Goal: Check status: Check status

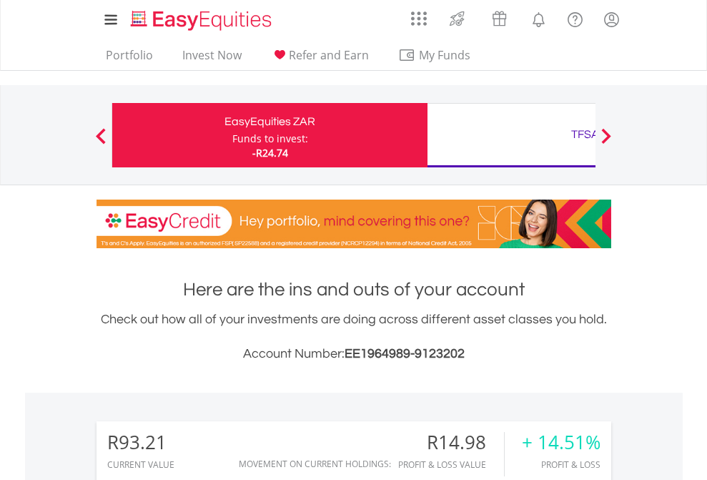
click at [232, 135] on div "Funds to invest:" at bounding box center [270, 139] width 76 height 14
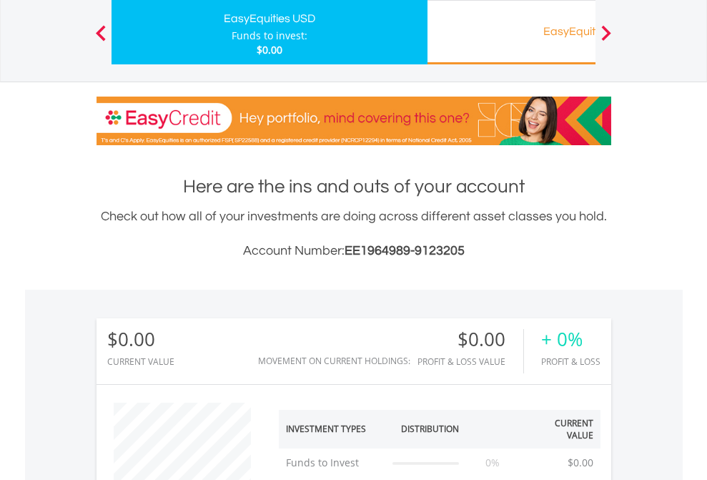
click at [511, 32] on div "EasyEquities RA" at bounding box center [585, 31] width 298 height 20
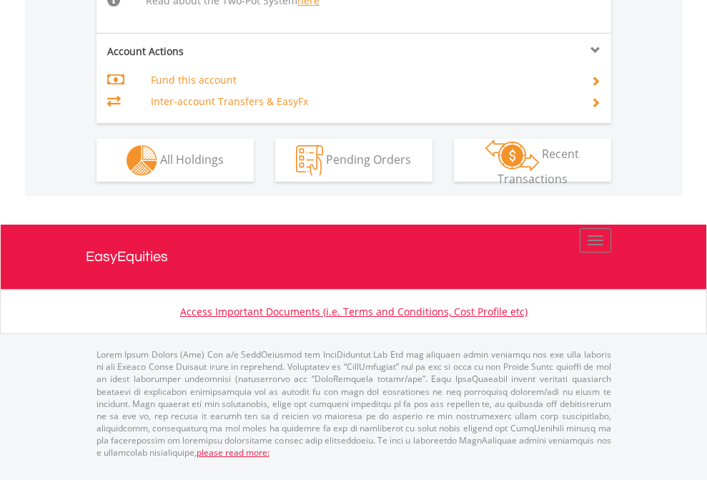
scroll to position [1483, 0]
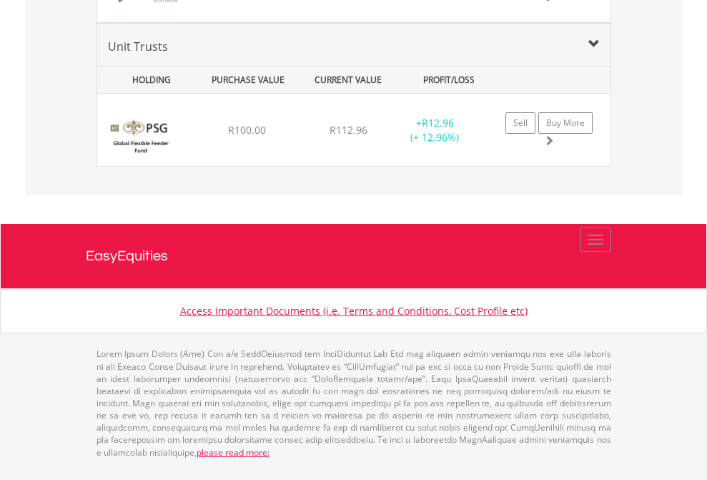
scroll to position [137, 225]
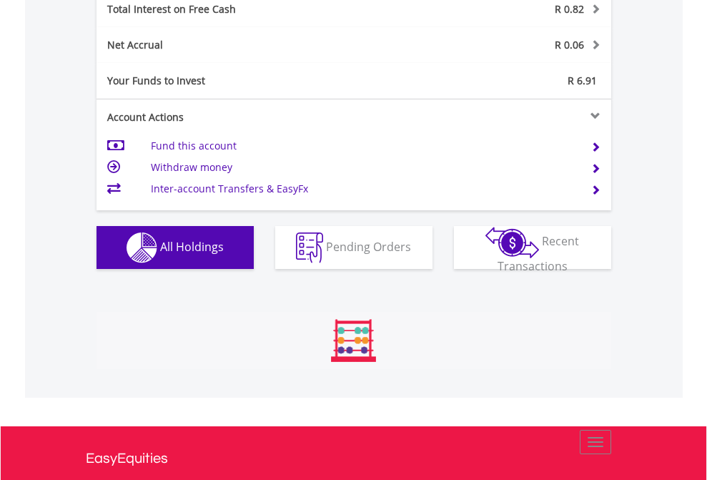
scroll to position [137, 225]
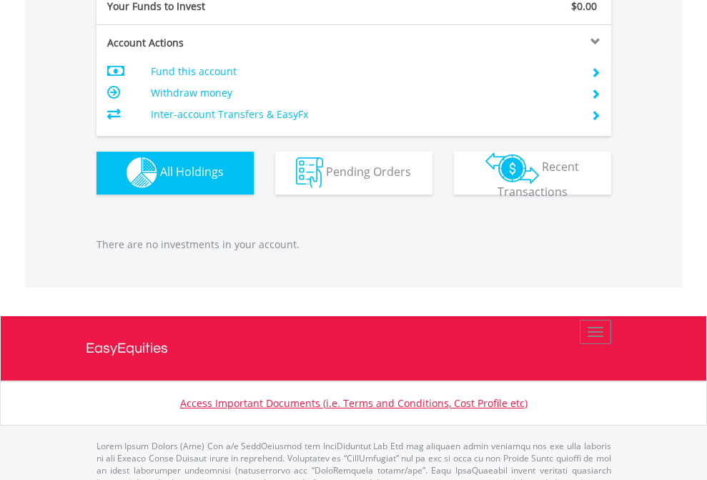
scroll to position [1416, 0]
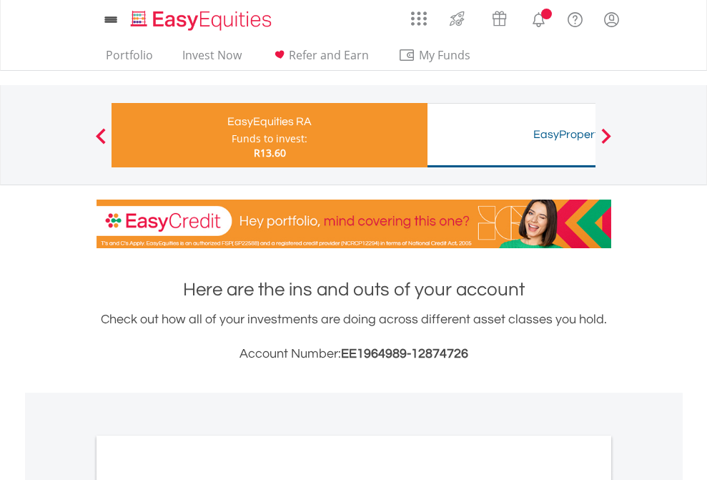
scroll to position [859, 0]
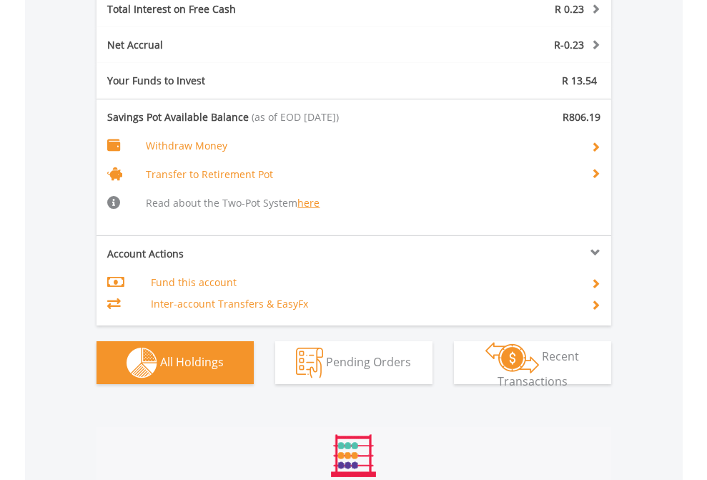
scroll to position [1731, 0]
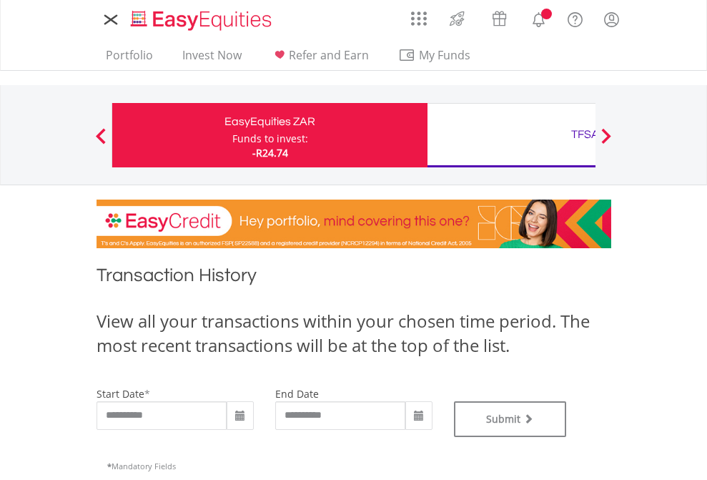
type input "**********"
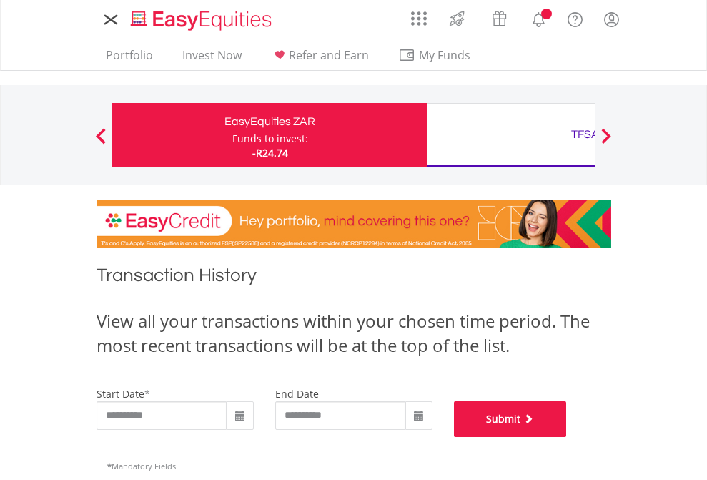
click at [567, 437] on button "Submit" at bounding box center [510, 419] width 113 height 36
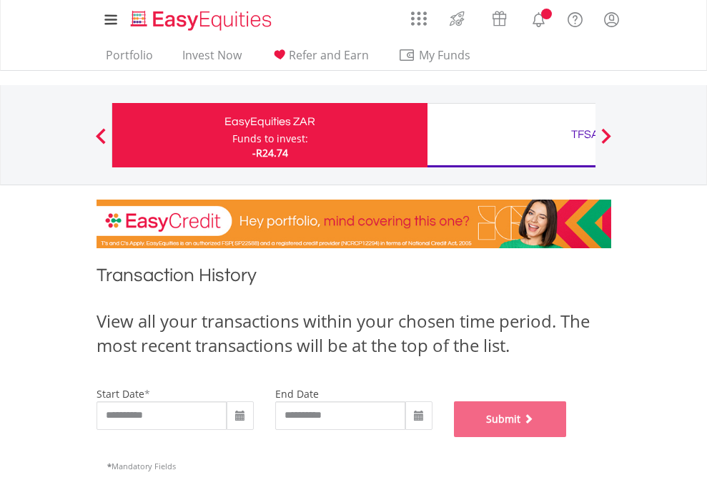
scroll to position [580, 0]
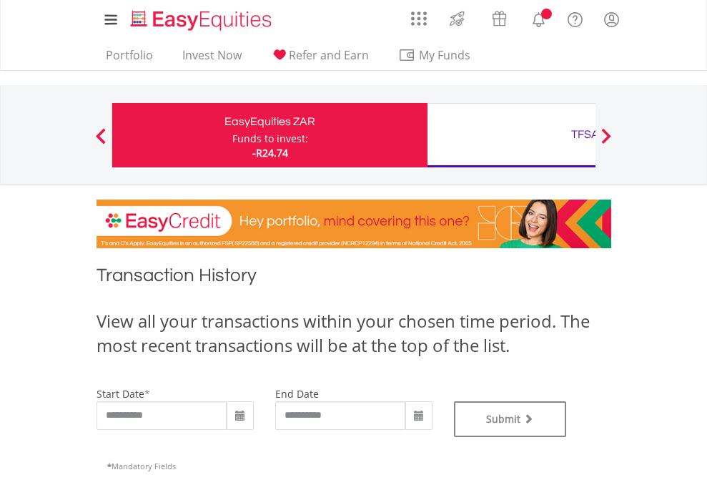
click at [511, 135] on div "TFSA" at bounding box center [585, 134] width 298 height 20
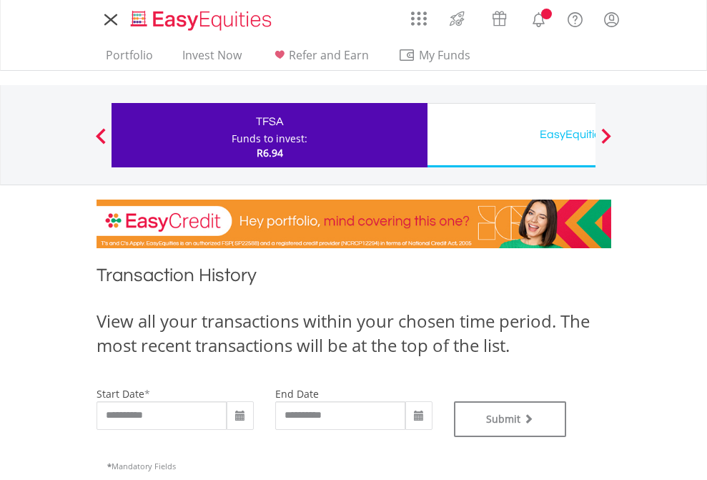
type input "**********"
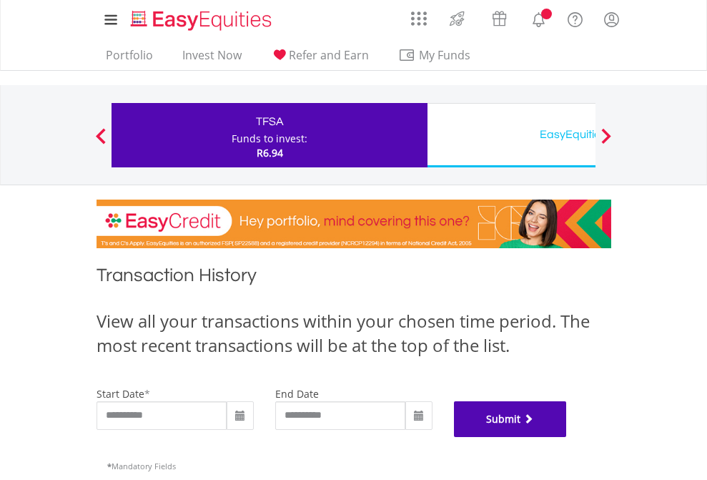
click at [567, 437] on button "Submit" at bounding box center [510, 419] width 113 height 36
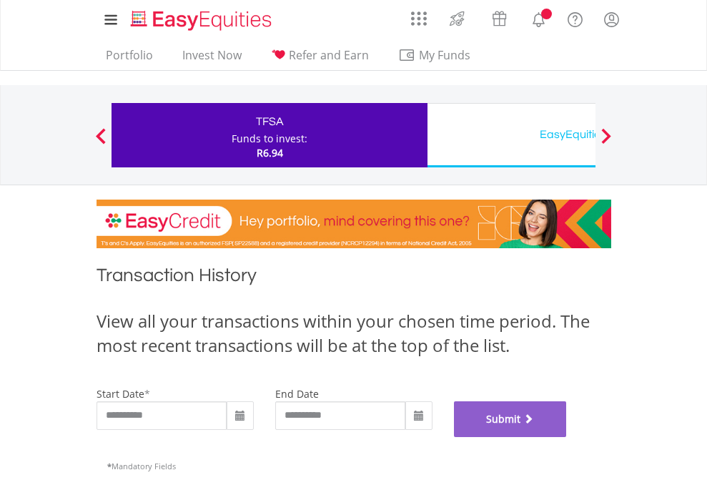
scroll to position [580, 0]
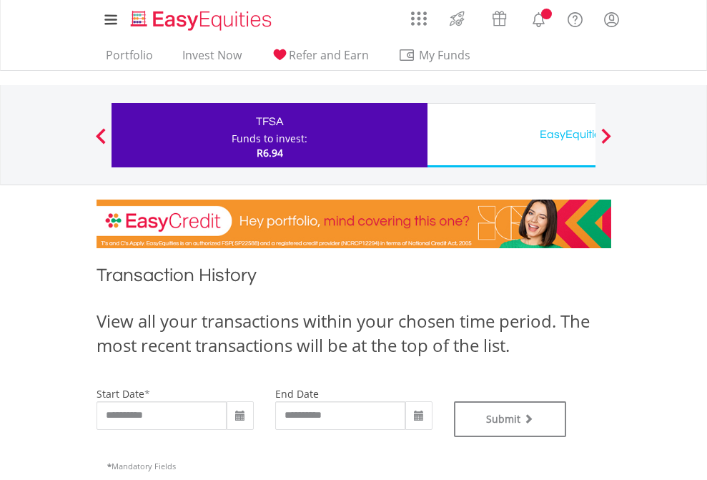
click at [511, 135] on div "EasyEquities USD" at bounding box center [585, 134] width 298 height 20
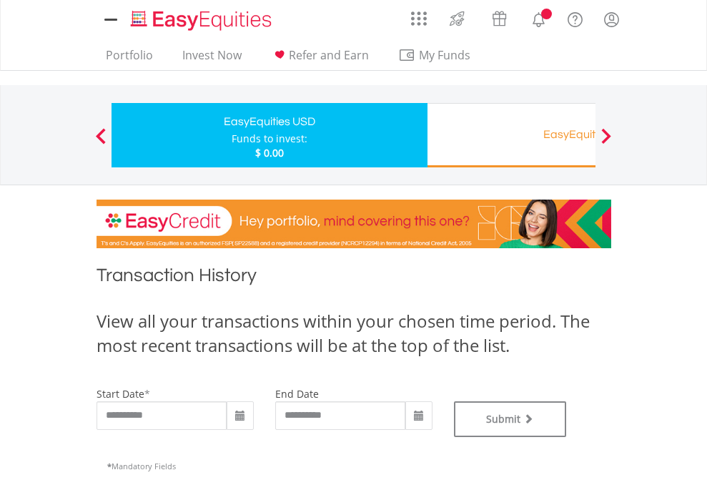
type input "**********"
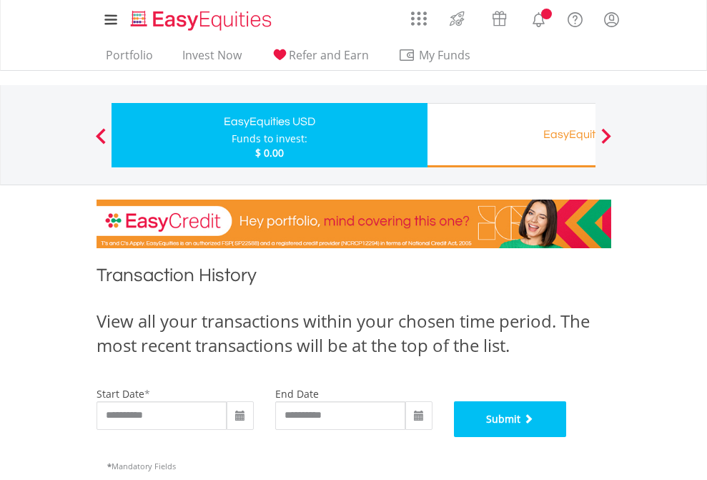
click at [567, 437] on button "Submit" at bounding box center [510, 419] width 113 height 36
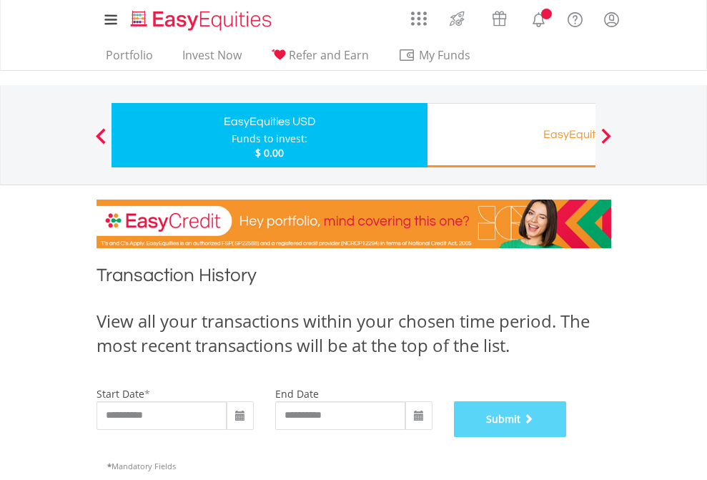
scroll to position [580, 0]
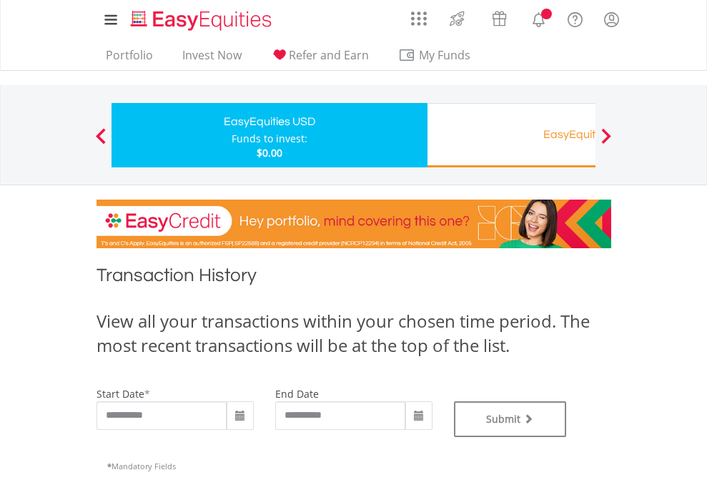
click at [511, 135] on div "EasyEquities RA" at bounding box center [585, 134] width 298 height 20
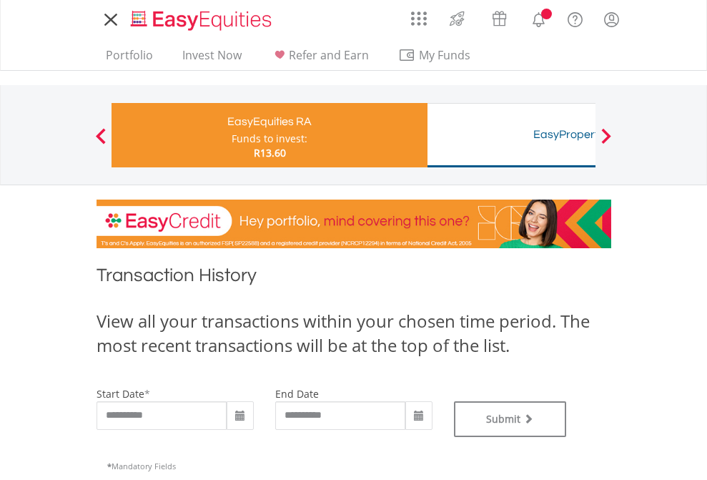
type input "**********"
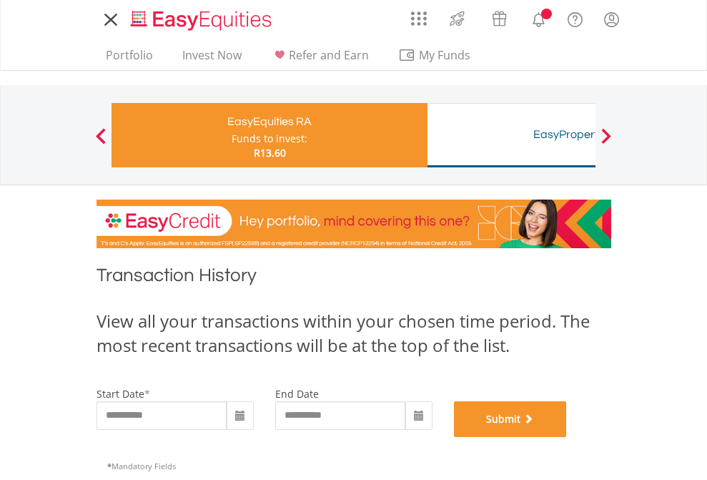
click at [567, 437] on button "Submit" at bounding box center [510, 419] width 113 height 36
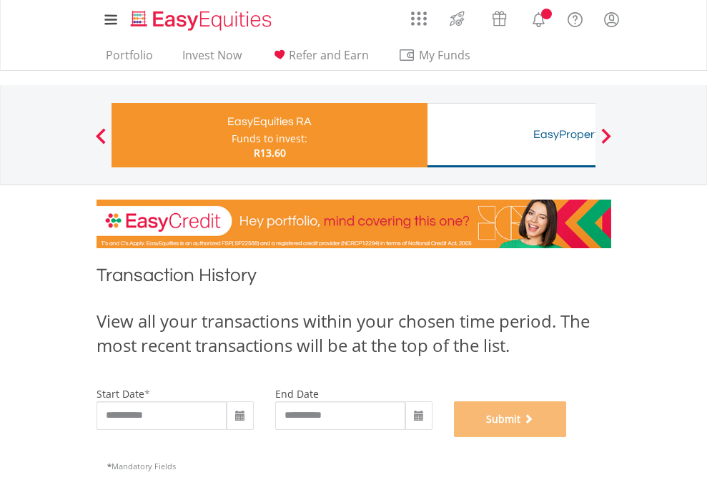
scroll to position [580, 0]
